Goal: Navigation & Orientation: Find specific page/section

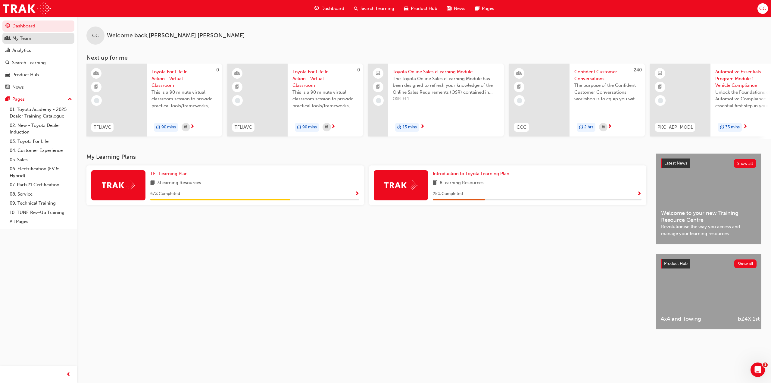
click at [57, 36] on div "My Team" at bounding box center [38, 39] width 66 height 8
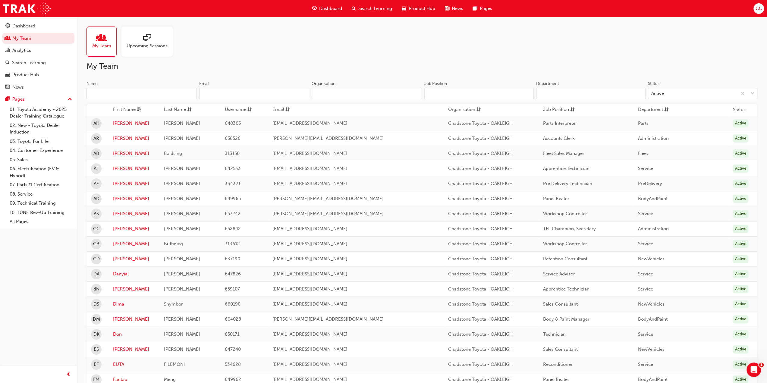
click at [163, 50] on div "Upcoming Sessions" at bounding box center [146, 42] width 51 height 30
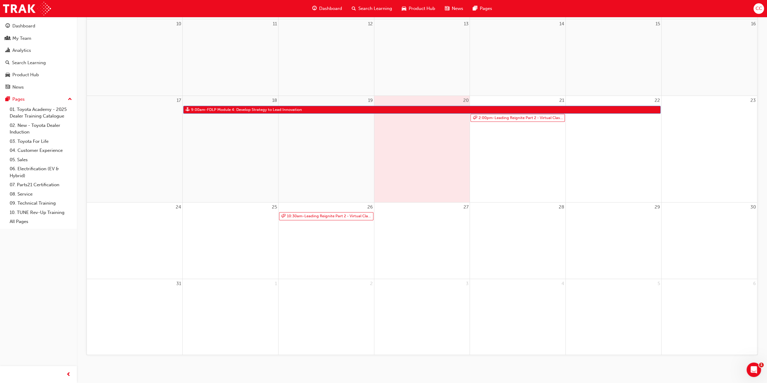
scroll to position [242, 0]
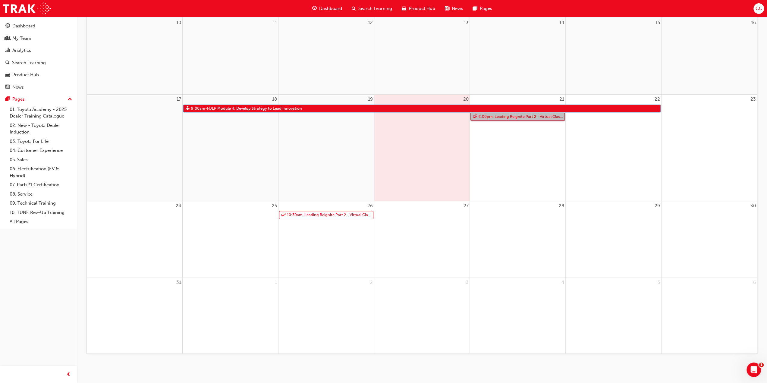
click at [532, 117] on link "2:00pm - Leading Reignite Part 2 - Virtual Classroom" at bounding box center [517, 117] width 94 height 8
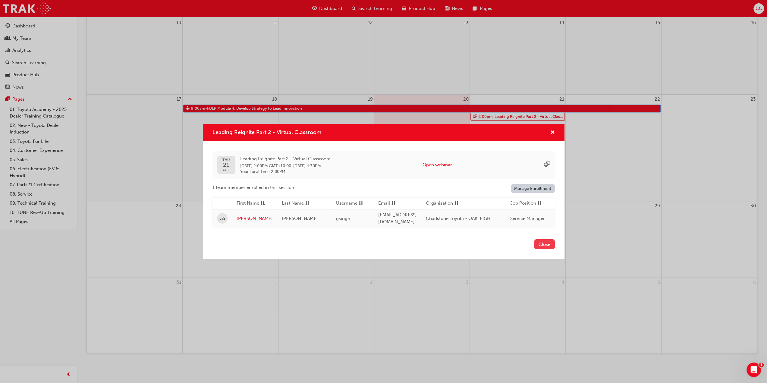
click at [543, 247] on button "Close" at bounding box center [544, 244] width 21 height 10
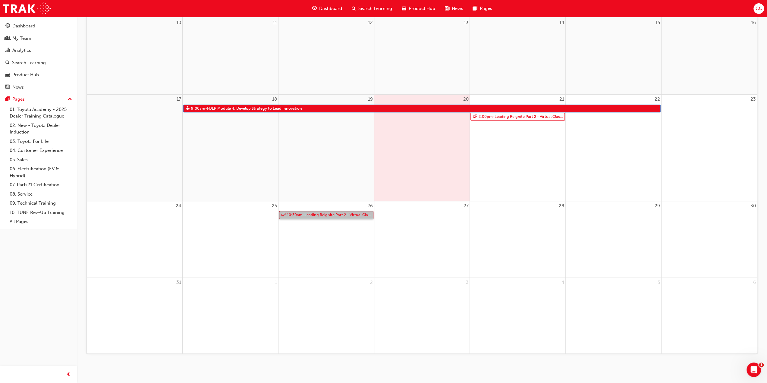
click at [343, 214] on link "10:30am - Leading Reignite Part 2 - Virtual Classroom" at bounding box center [326, 215] width 94 height 8
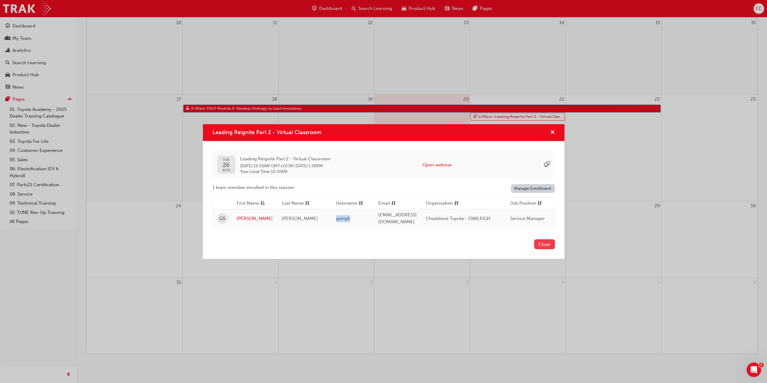
click at [547, 247] on button "Close" at bounding box center [544, 244] width 21 height 10
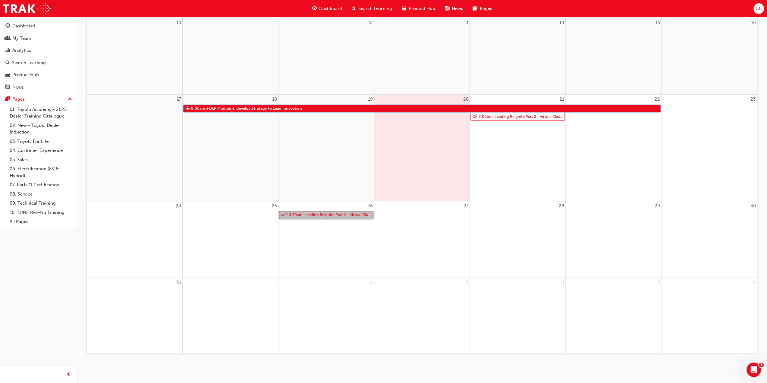
click at [299, 216] on link "10:30am - Leading Reignite Part 2 - Virtual Classroom" at bounding box center [326, 215] width 94 height 8
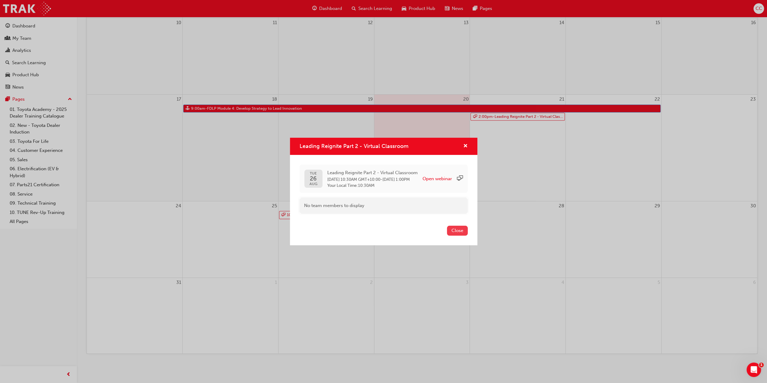
click at [458, 231] on button "Close" at bounding box center [457, 231] width 21 height 10
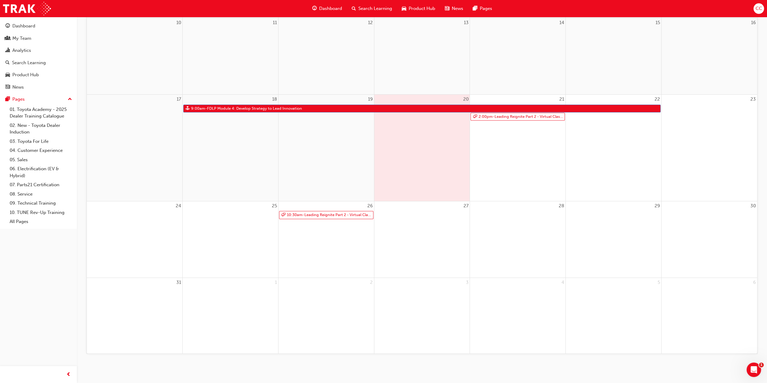
click at [429, 239] on div "27" at bounding box center [421, 239] width 95 height 76
click at [314, 229] on div "26 10:30am - Leading Reignite Part 2 - Virtual Classroom" at bounding box center [325, 239] width 95 height 76
click at [512, 118] on link "2:00pm - Leading Reignite Part 2 - Virtual Classroom" at bounding box center [517, 117] width 94 height 8
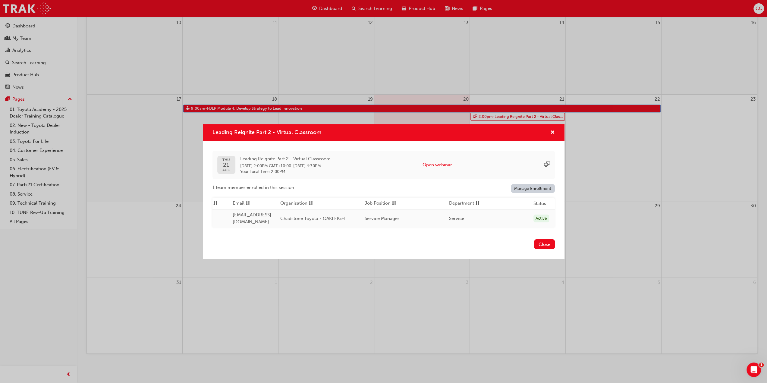
scroll to position [0, 175]
click at [550, 131] on span "cross-icon" at bounding box center [552, 132] width 5 height 5
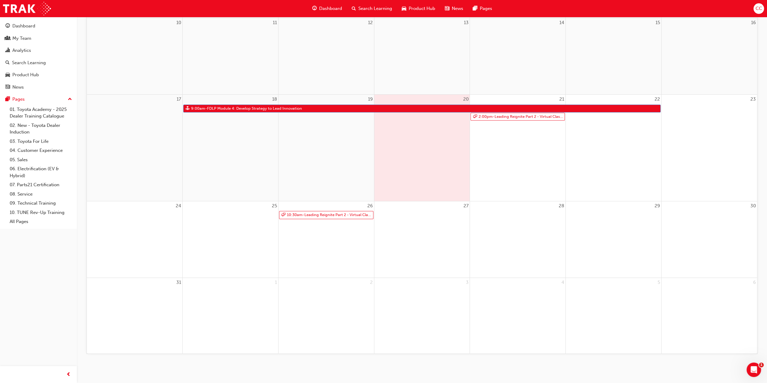
click at [480, 253] on div "28" at bounding box center [517, 239] width 95 height 76
click at [45, 59] on div "Search Learning" at bounding box center [29, 62] width 34 height 7
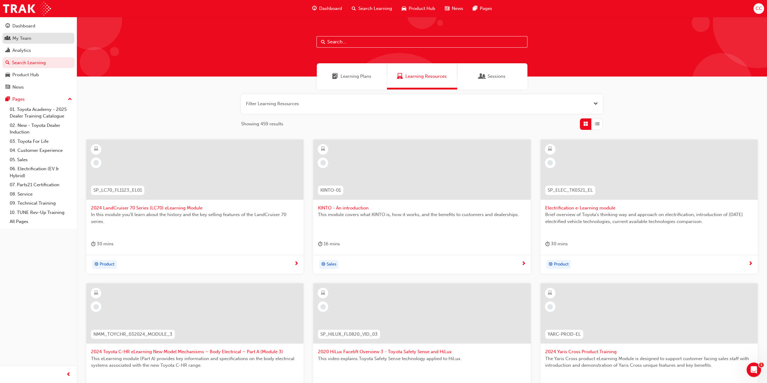
click at [28, 41] on div "My Team" at bounding box center [21, 38] width 19 height 7
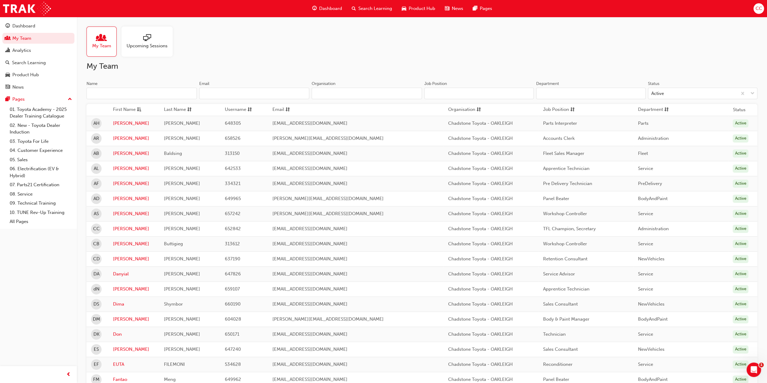
click at [139, 46] on span "Upcoming Sessions" at bounding box center [146, 45] width 41 height 7
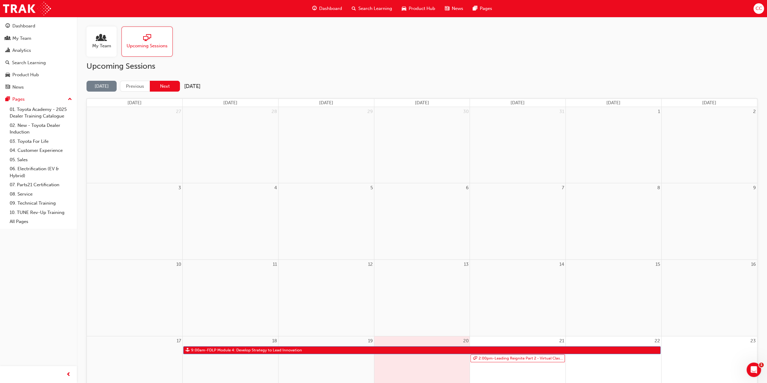
click at [158, 86] on button "Next" at bounding box center [165, 86] width 30 height 11
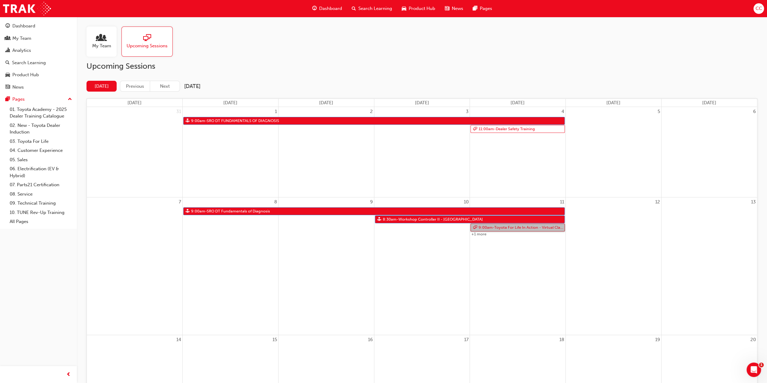
click at [529, 226] on link "9:00am - Toyota For Life In Action - Virtual Classroom" at bounding box center [517, 227] width 94 height 8
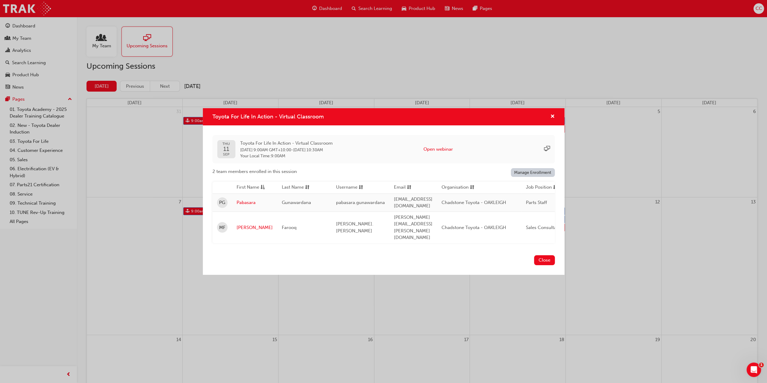
click at [506, 226] on span "Chadstone Toyota - OAKLEIGH" at bounding box center [473, 227] width 64 height 5
click at [550, 257] on button "Close" at bounding box center [544, 260] width 21 height 10
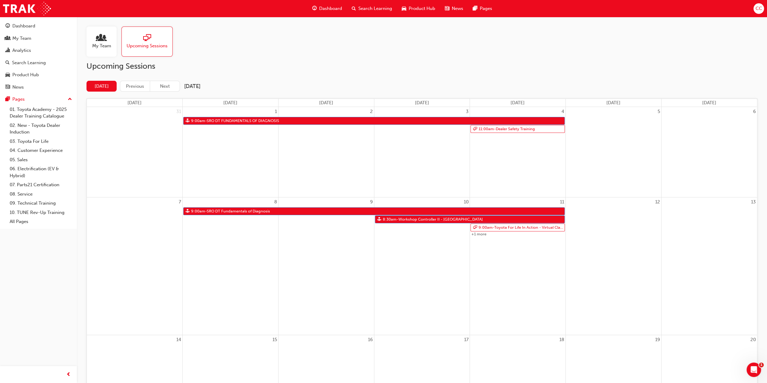
click at [508, 267] on div "11 9:00am - Toyota For Life In Action - Virtual Classroom 12:00pm - Toyota For …" at bounding box center [517, 265] width 95 height 137
click at [128, 85] on button "Previous" at bounding box center [135, 86] width 30 height 11
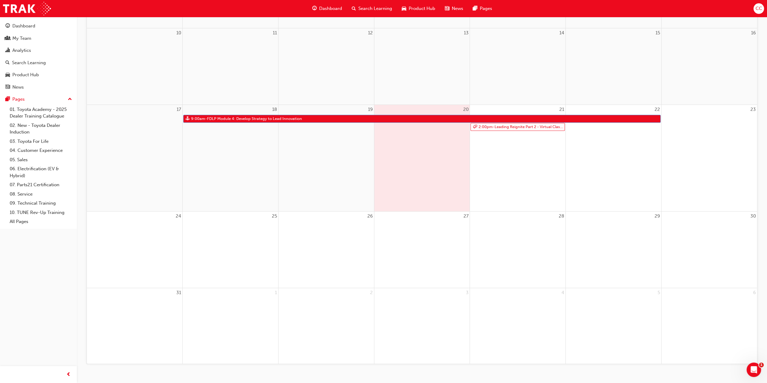
scroll to position [242, 0]
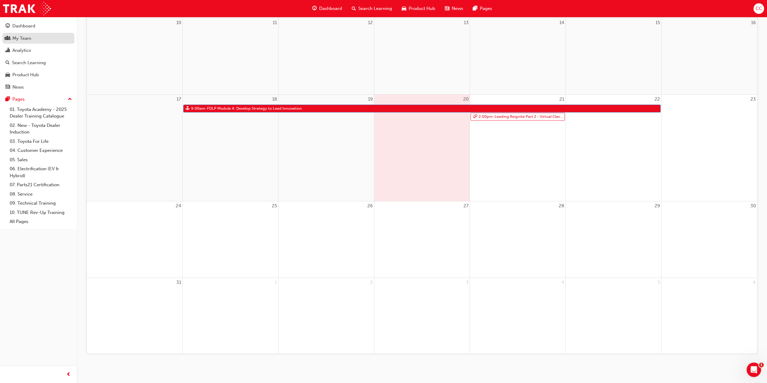
click at [38, 38] on div "My Team" at bounding box center [38, 39] width 66 height 8
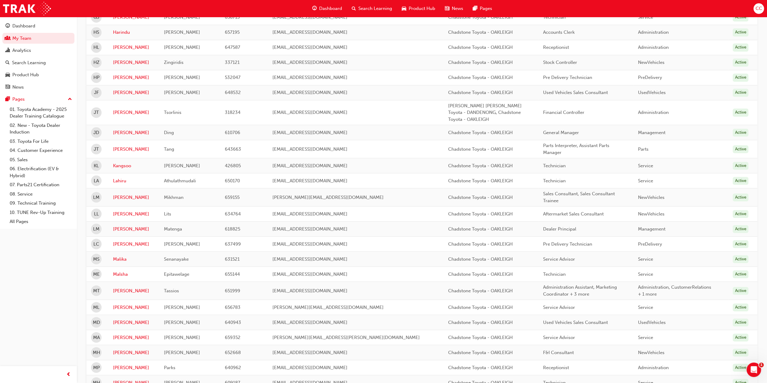
scroll to position [591, 0]
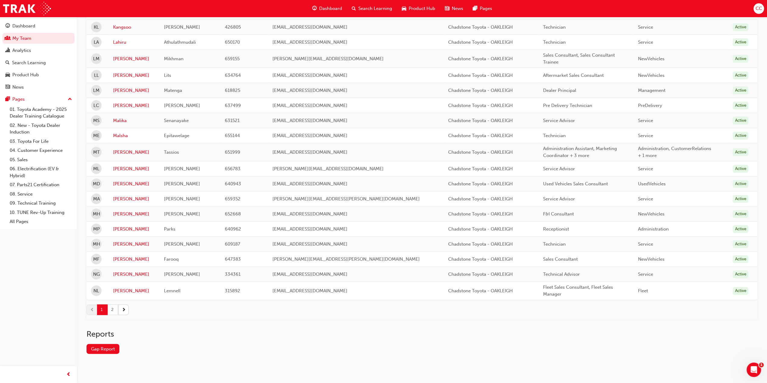
click at [118, 306] on button "2" at bounding box center [113, 309] width 11 height 11
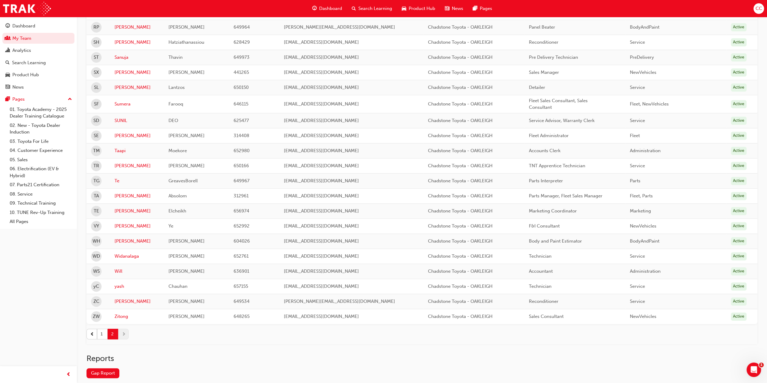
scroll to position [216, 0]
